Goal: Task Accomplishment & Management: Manage account settings

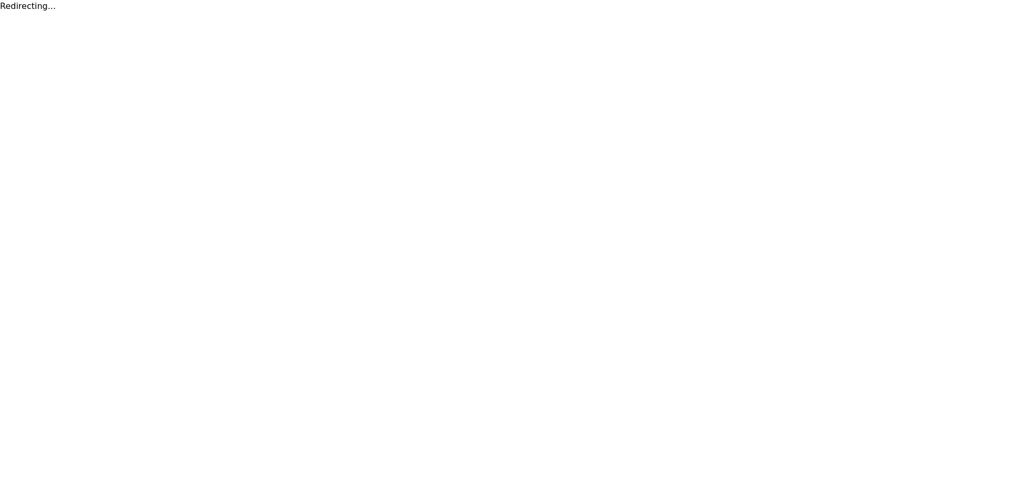
drag, startPoint x: 893, startPoint y: 260, endPoint x: 886, endPoint y: 257, distance: 7.5
click at [892, 13] on html "Redirecting..." at bounding box center [505, 6] width 1010 height 13
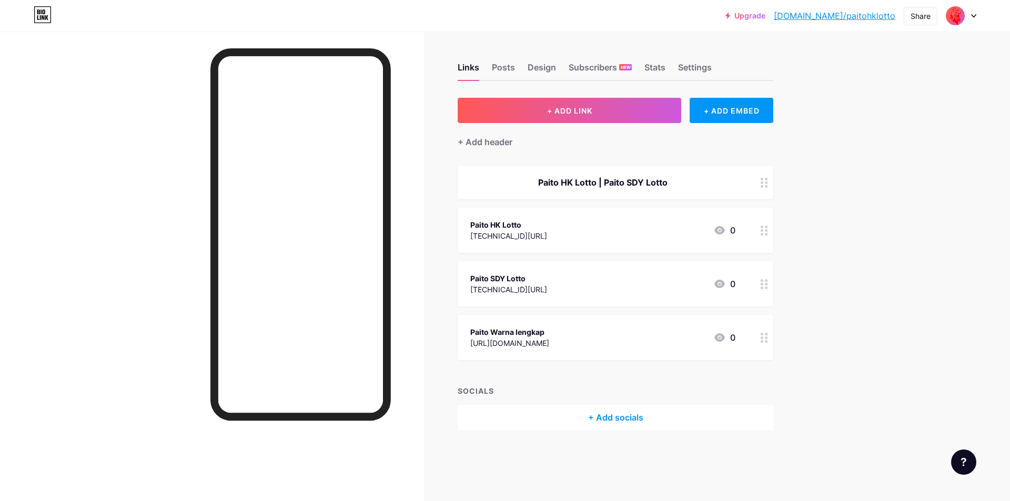
click at [528, 237] on div "Paito HK Lotto [TECHNICAL_ID][URL] 0" at bounding box center [602, 230] width 265 height 24
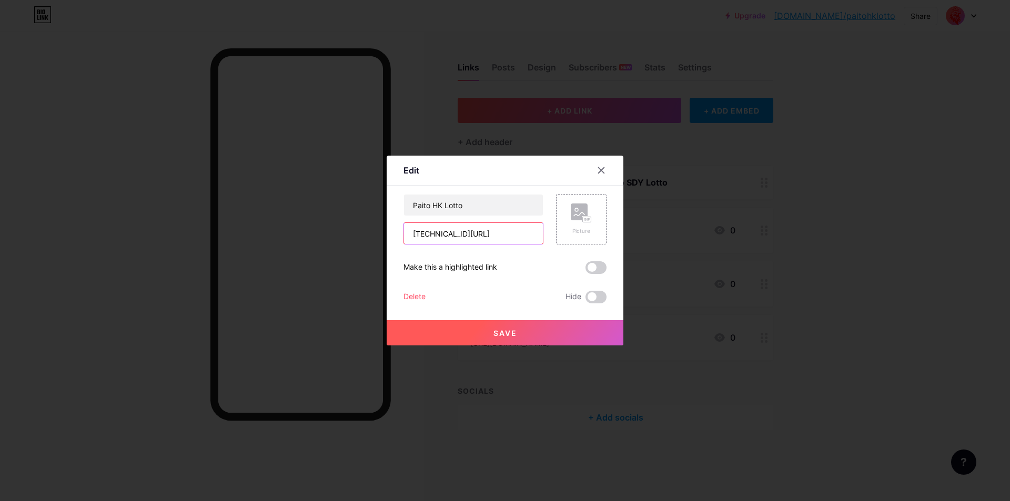
click at [493, 232] on input "[TECHNICAL_ID][URL]" at bounding box center [473, 233] width 139 height 21
paste input "[URL][TECHNICAL_ID]"
type input "[URL][TECHNICAL_ID]"
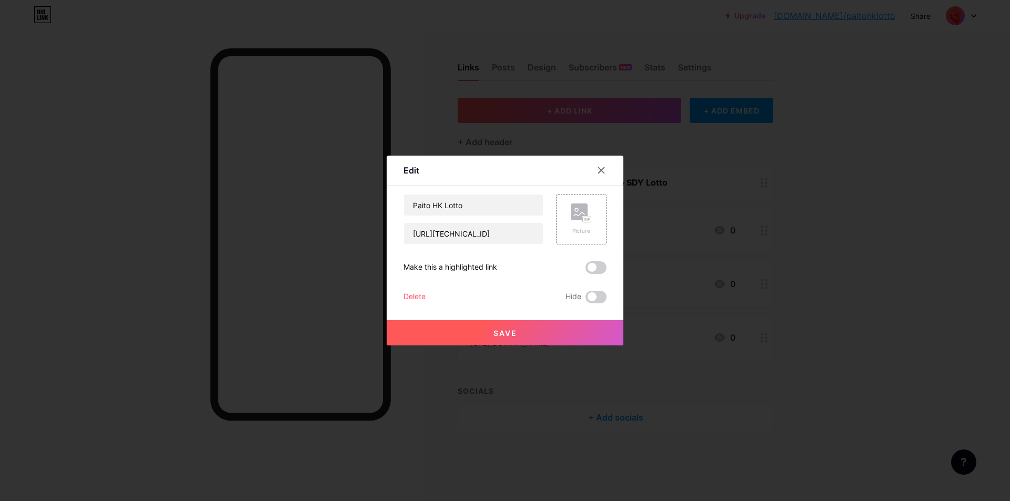
click at [517, 331] on button "Save" at bounding box center [505, 332] width 237 height 25
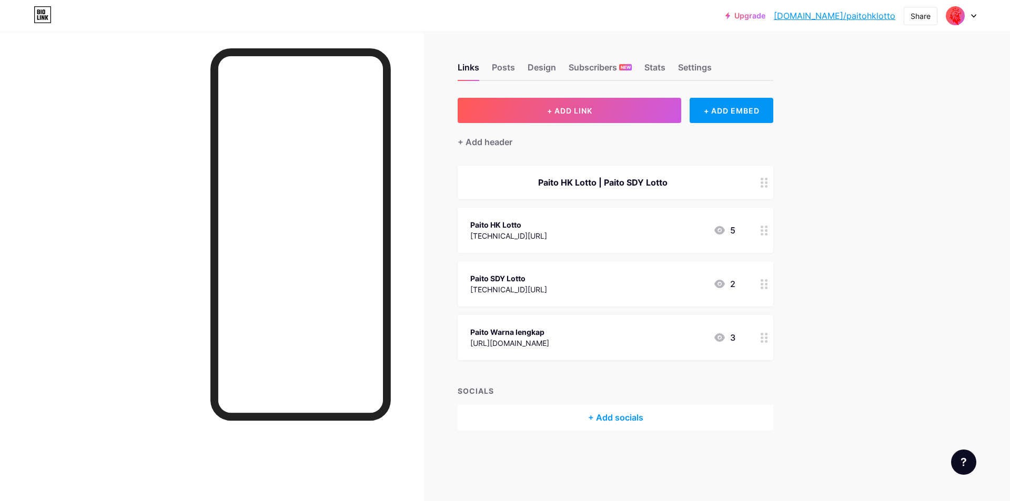
click at [522, 287] on div "[TECHNICAL_ID][URL]" at bounding box center [508, 289] width 77 height 11
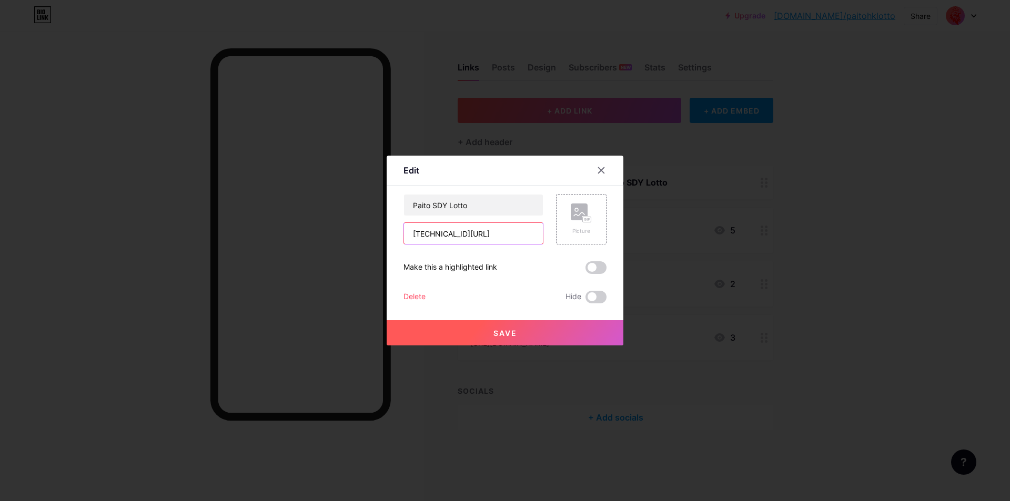
click at [474, 234] on input "[TECHNICAL_ID][URL]" at bounding box center [473, 233] width 139 height 21
paste input "[URL][TECHNICAL_ID]"
type input "[URL][TECHNICAL_ID]"
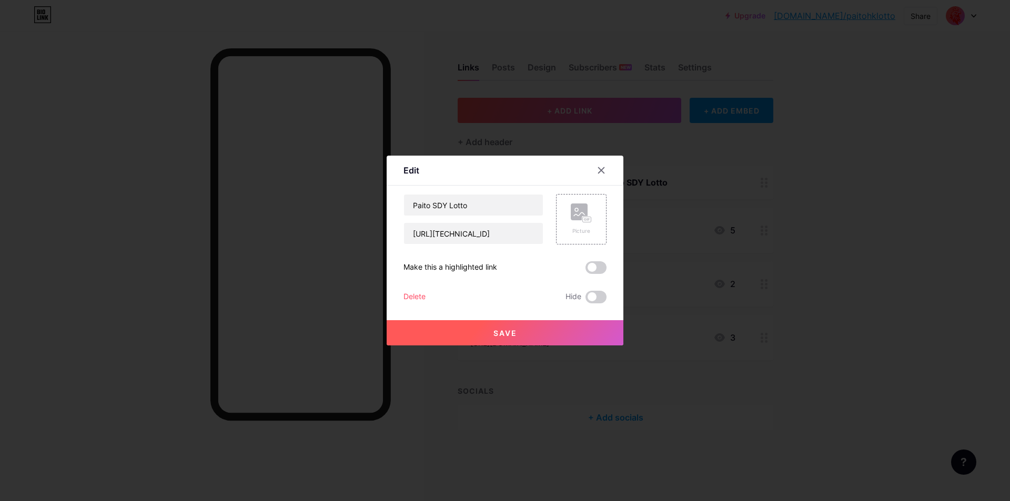
click at [505, 336] on span "Save" at bounding box center [505, 333] width 24 height 9
